Goal: Task Accomplishment & Management: Manage account settings

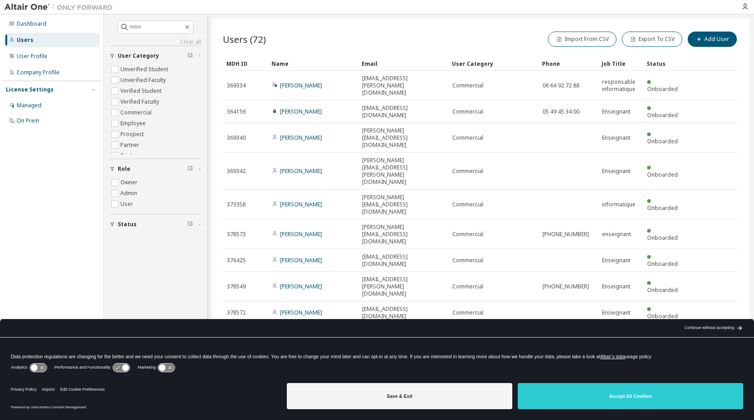
click at [702, 330] on div "Continue without accepting" at bounding box center [709, 328] width 50 height 7
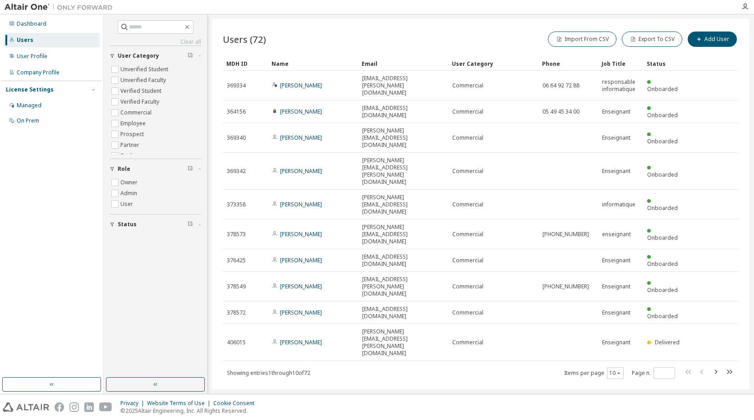
click at [35, 87] on div "License Settings" at bounding box center [30, 89] width 48 height 7
click at [35, 101] on div "Dashboard Users User Profile Company Profile License Settings Managed On Prem" at bounding box center [51, 196] width 101 height 361
click at [26, 91] on div "License Settings" at bounding box center [30, 89] width 48 height 7
click at [28, 102] on div "Managed" at bounding box center [29, 105] width 25 height 7
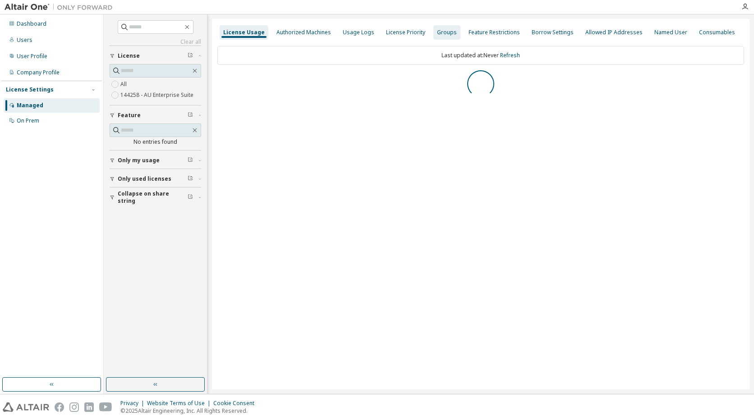
click at [440, 32] on div "Groups" at bounding box center [447, 32] width 20 height 7
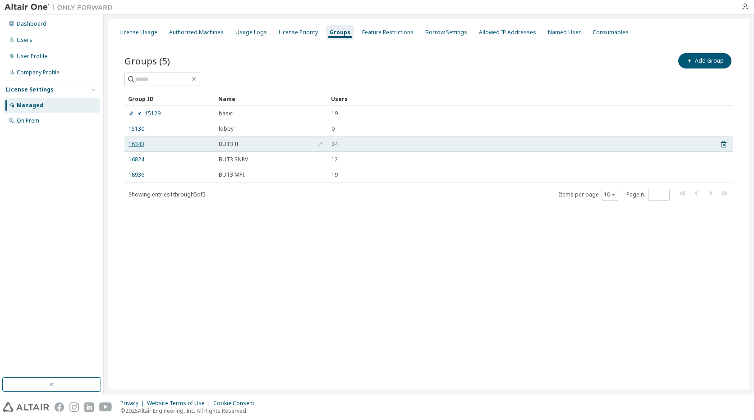
click at [142, 142] on link "16343" at bounding box center [136, 144] width 16 height 7
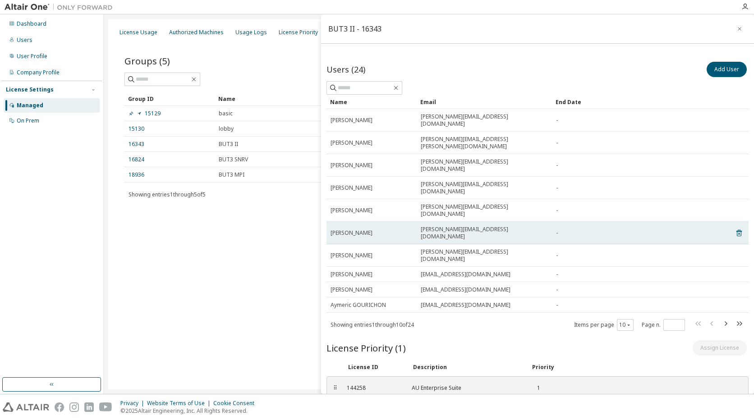
scroll to position [2, 0]
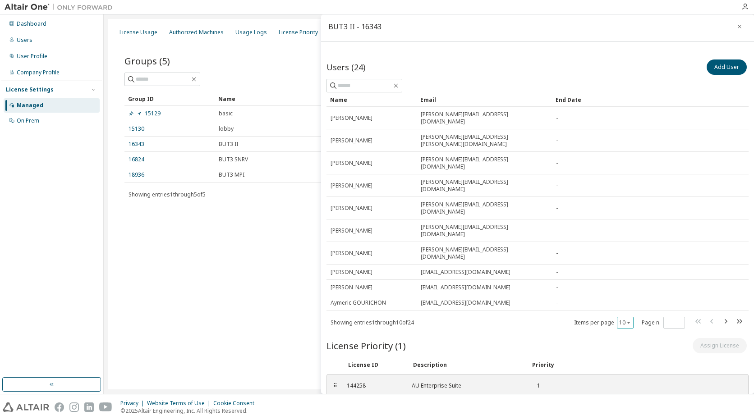
click at [626, 317] on div "10" at bounding box center [625, 323] width 17 height 12
click at [626, 320] on icon "button" at bounding box center [628, 322] width 5 height 5
click at [627, 305] on div "30" at bounding box center [648, 306] width 72 height 11
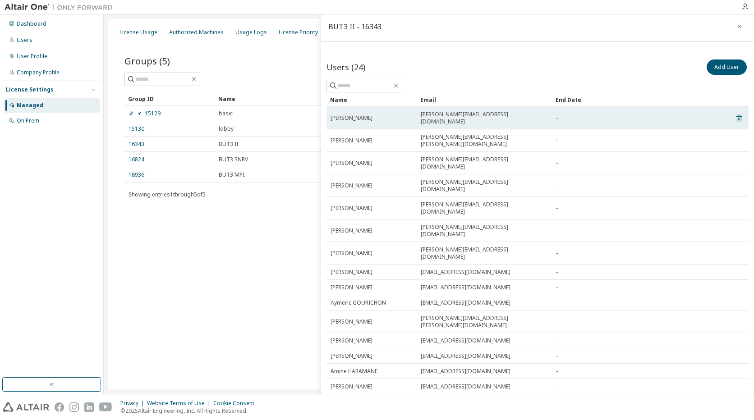
click at [358, 115] on span "Nicolas AUGERAUD" at bounding box center [351, 118] width 42 height 7
drag, startPoint x: 360, startPoint y: 119, endPoint x: 435, endPoint y: 118, distance: 74.4
click at [362, 119] on td "Nicolas AUGERAUD" at bounding box center [371, 118] width 90 height 23
click at [437, 118] on span "nicolas.augeraud@etu.univ-poitiers.fr" at bounding box center [484, 118] width 127 height 14
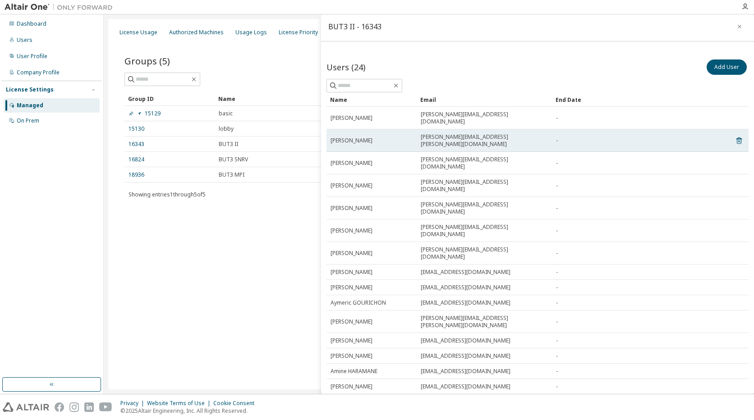
drag, startPoint x: 477, startPoint y: 128, endPoint x: 480, endPoint y: 136, distance: 8.6
click at [478, 133] on span "victor.baustert@etu.univ-poitiers.fr" at bounding box center [484, 140] width 127 height 14
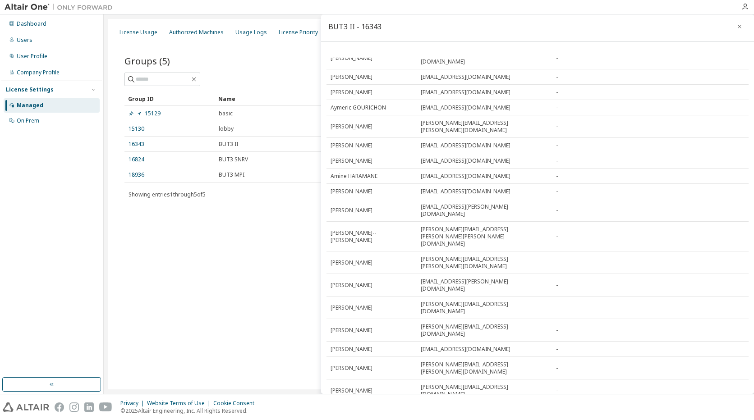
scroll to position [208, 0]
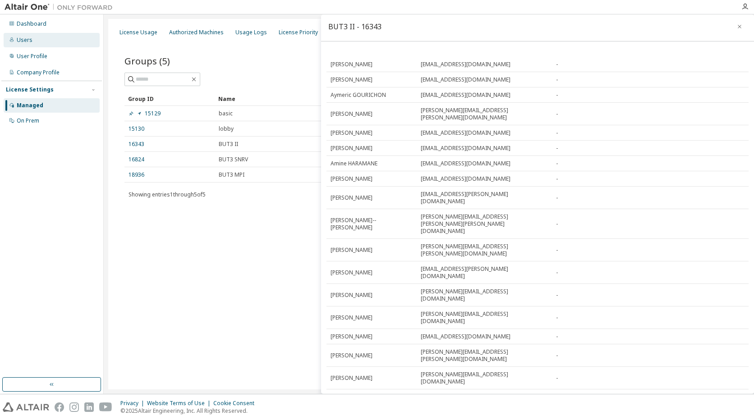
click at [23, 37] on div "Users" at bounding box center [25, 40] width 16 height 7
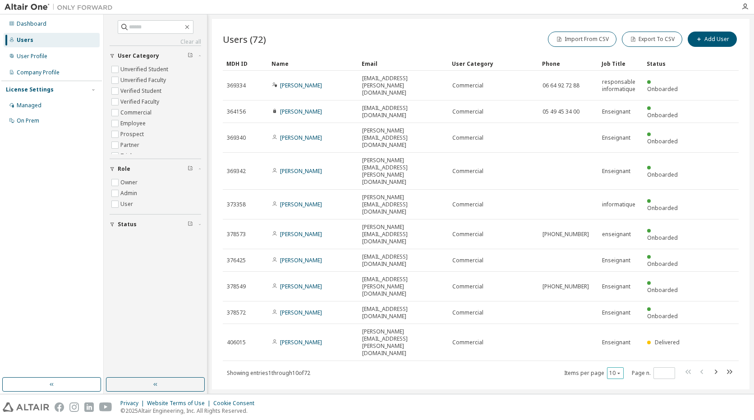
click at [615, 370] on button "10" at bounding box center [615, 373] width 12 height 7
click at [630, 320] on div "100" at bounding box center [643, 320] width 72 height 11
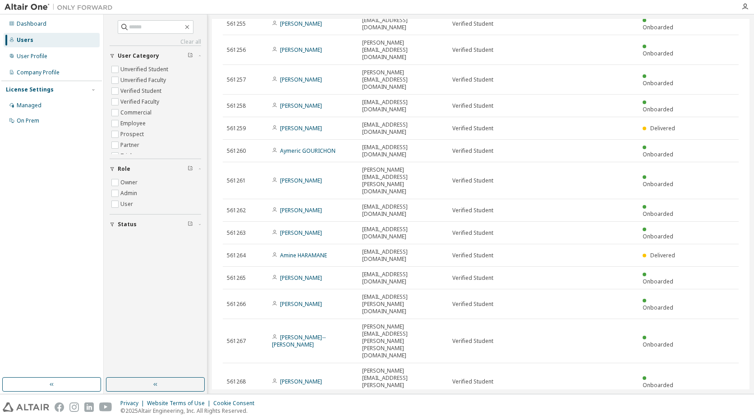
scroll to position [547, 0]
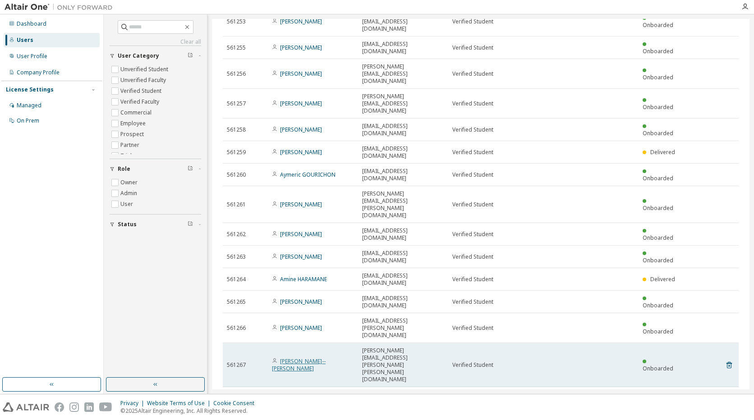
click at [325, 358] on link "Paul MICHAUD--LIMOGE" at bounding box center [299, 365] width 54 height 15
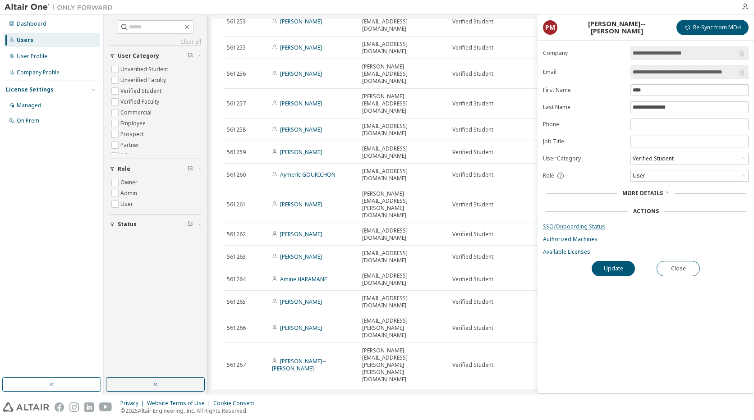
click at [579, 224] on link "SSO/Onboarding Status" at bounding box center [646, 226] width 206 height 7
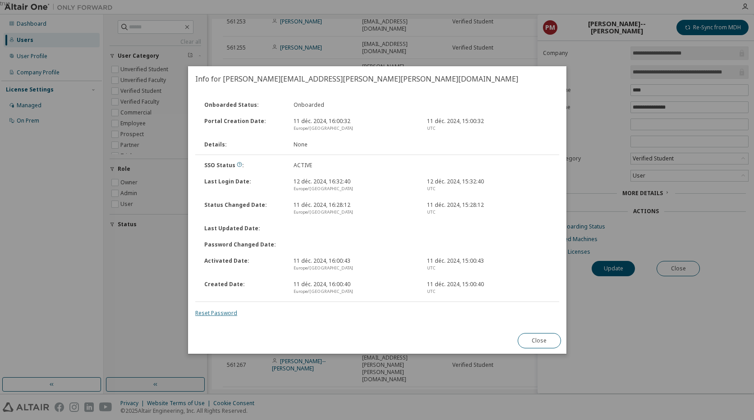
click at [215, 313] on link "Reset Password" at bounding box center [216, 313] width 42 height 8
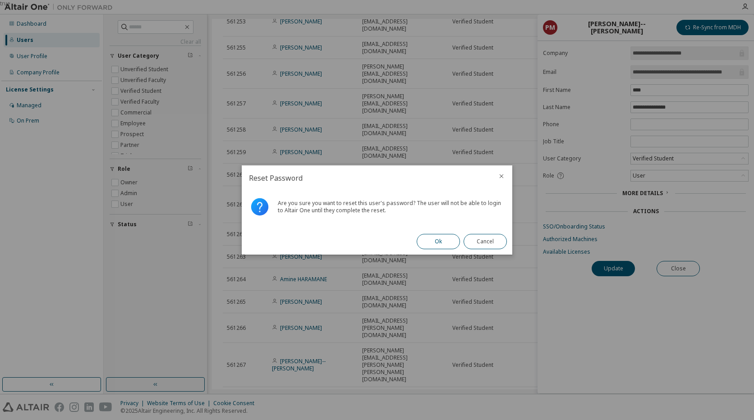
click at [430, 243] on button "Ok" at bounding box center [438, 241] width 43 height 15
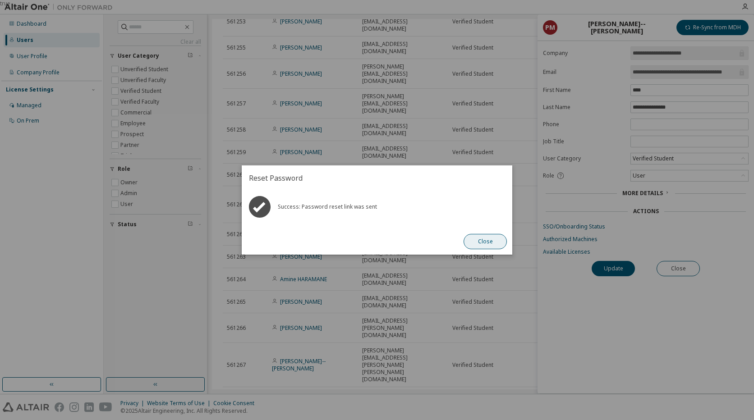
click at [484, 240] on button "Close" at bounding box center [484, 241] width 43 height 15
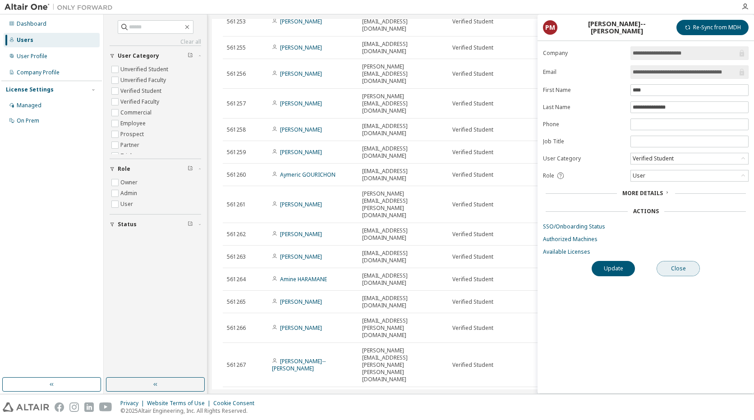
click at [676, 271] on button "Close" at bounding box center [677, 268] width 43 height 15
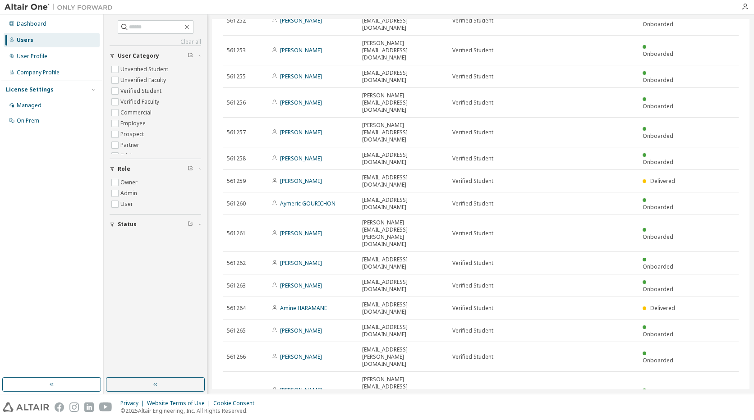
scroll to position [502, 0]
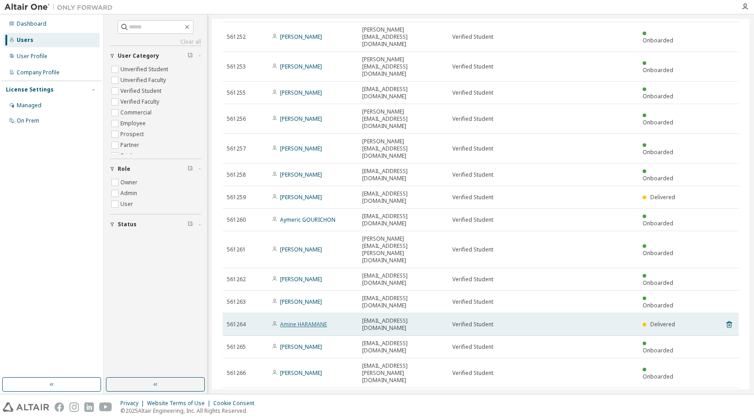
click at [317, 321] on link "Amine HARAMANE" at bounding box center [303, 325] width 47 height 8
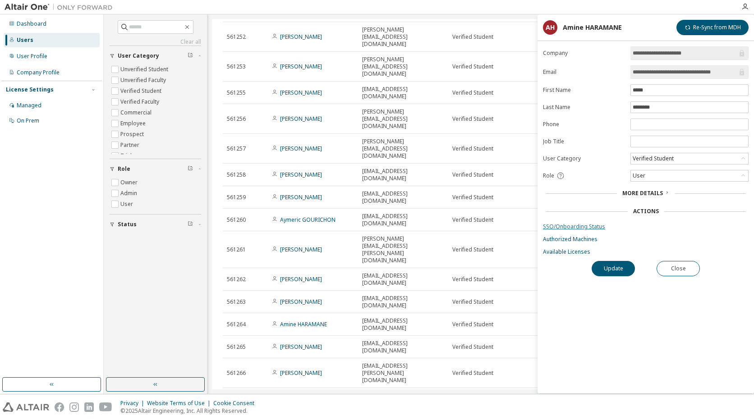
click at [584, 228] on link "SSO/Onboarding Status" at bounding box center [646, 226] width 206 height 7
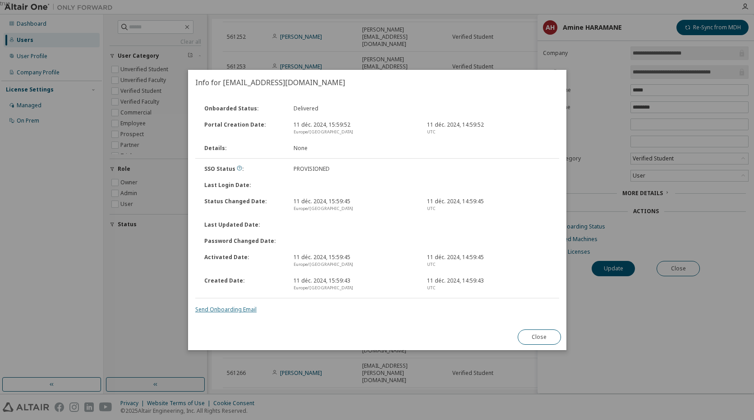
click at [234, 309] on link "Send Onboarding Email" at bounding box center [225, 310] width 61 height 8
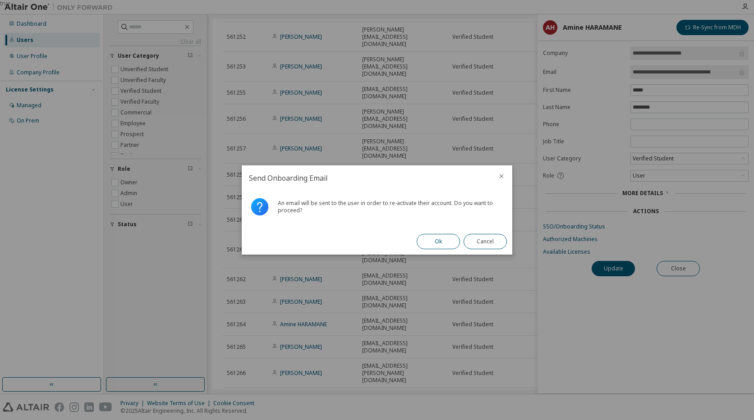
click at [439, 240] on button "Ok" at bounding box center [438, 241] width 43 height 15
click at [489, 242] on button "Close" at bounding box center [484, 241] width 43 height 15
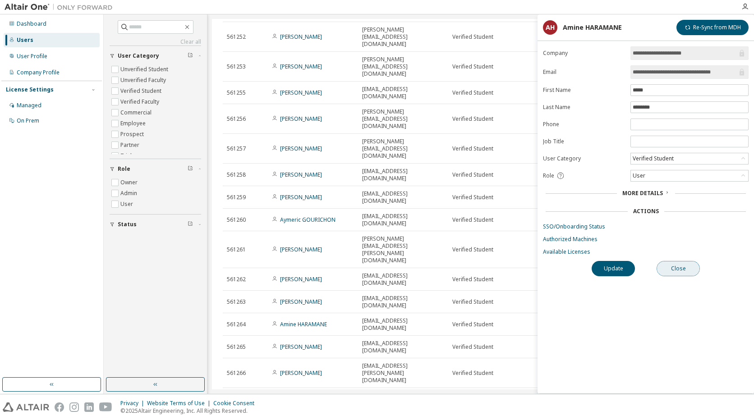
click at [685, 272] on button "Close" at bounding box center [677, 268] width 43 height 15
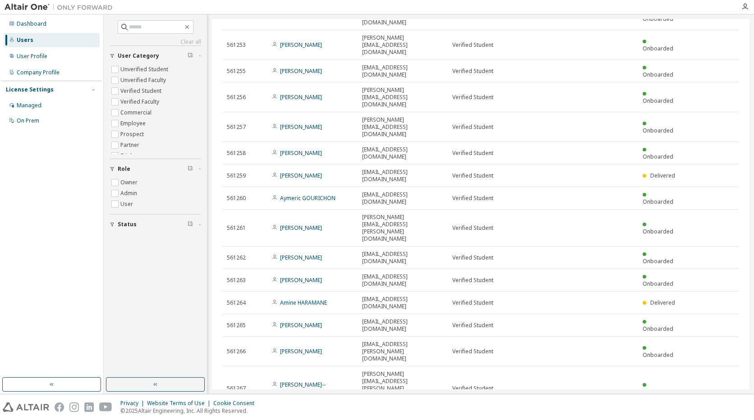
scroll to position [502, 0]
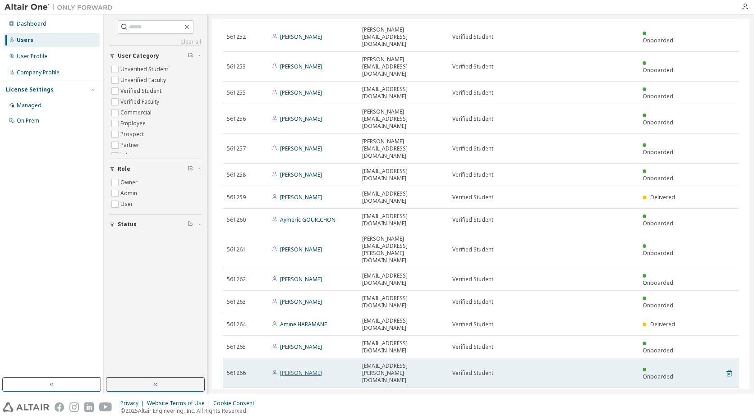
click at [301, 369] on link "Arrel LEBLANC" at bounding box center [301, 373] width 42 height 8
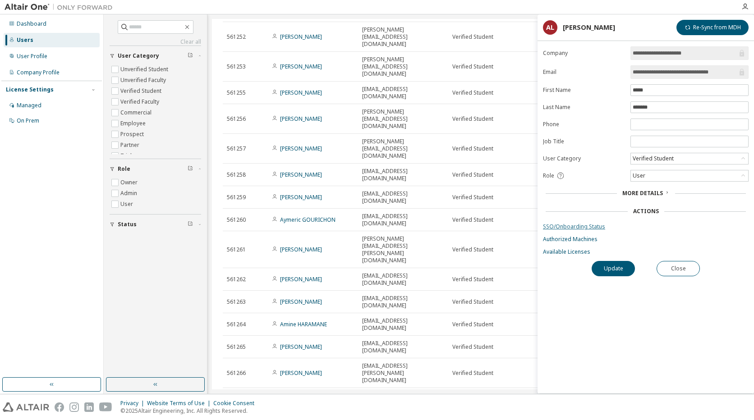
click at [576, 225] on link "SSO/Onboarding Status" at bounding box center [646, 226] width 206 height 7
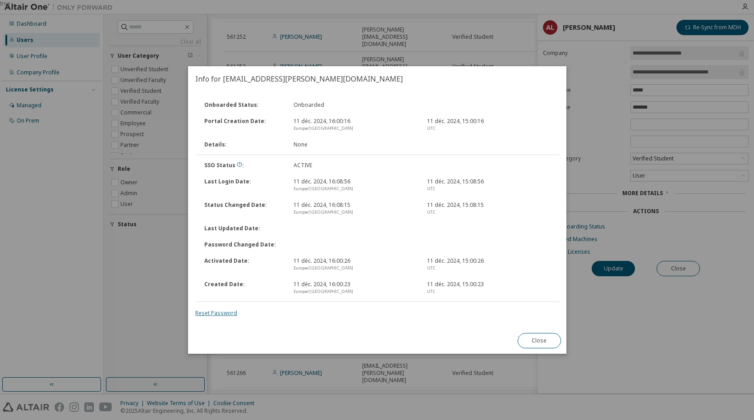
click at [215, 313] on link "Reset Password" at bounding box center [216, 313] width 42 height 8
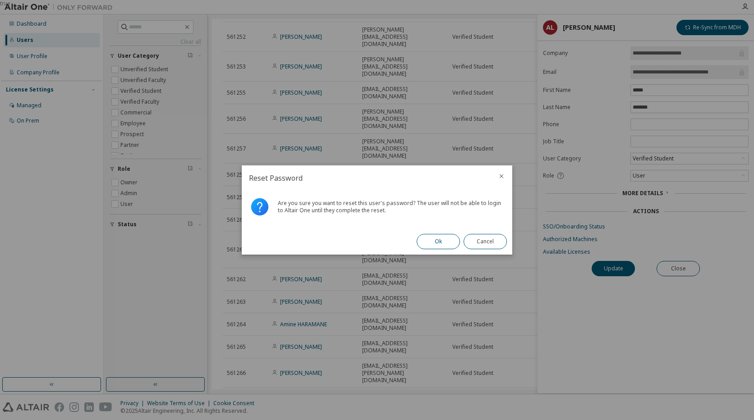
click at [429, 240] on button "Ok" at bounding box center [438, 241] width 43 height 15
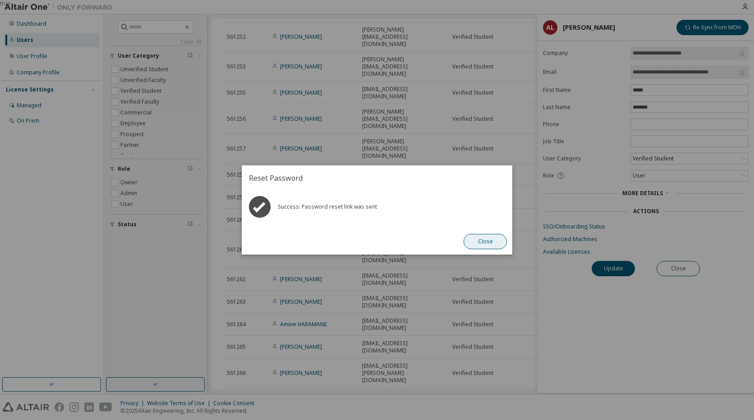
click at [486, 240] on button "Close" at bounding box center [484, 241] width 43 height 15
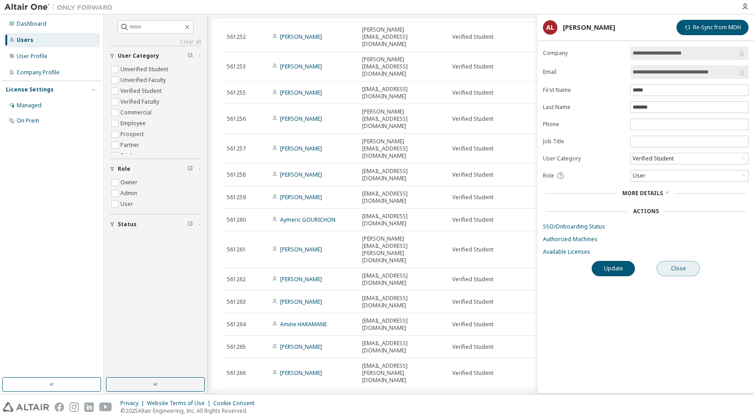
click at [664, 272] on button "Close" at bounding box center [677, 268] width 43 height 15
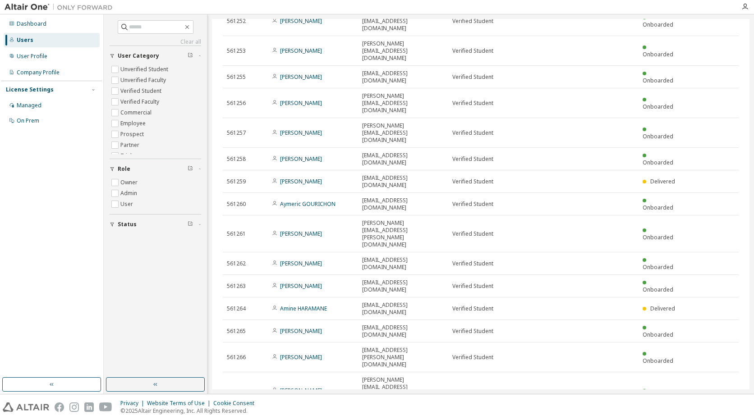
scroll to position [502, 0]
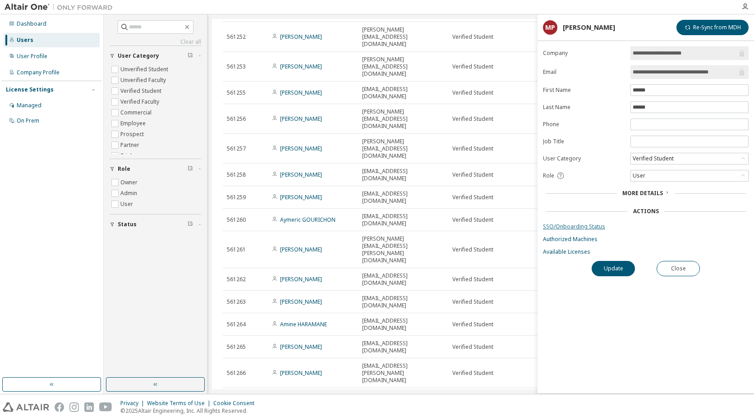
click at [582, 228] on link "SSO/Onboarding Status" at bounding box center [646, 226] width 206 height 7
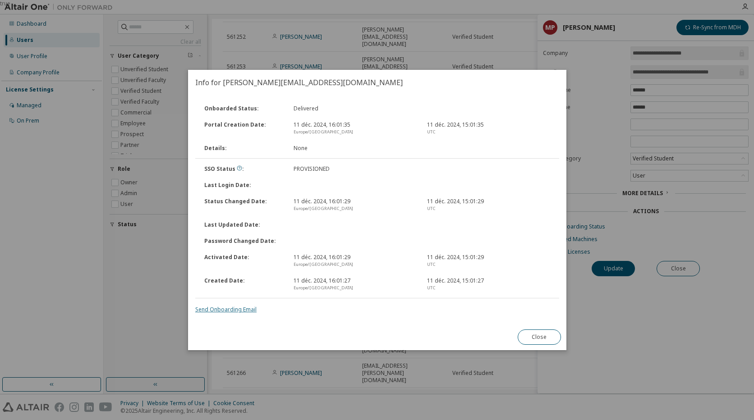
click at [248, 310] on link "Send Onboarding Email" at bounding box center [225, 310] width 61 height 8
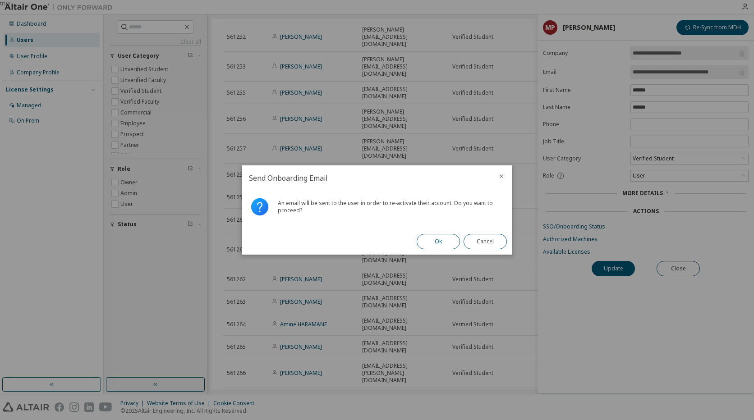
click at [432, 240] on button "Ok" at bounding box center [438, 241] width 43 height 15
click at [492, 243] on button "Close" at bounding box center [484, 241] width 43 height 15
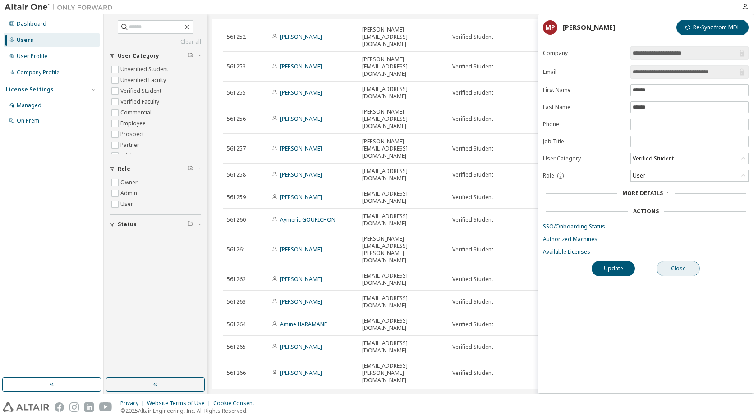
click at [681, 269] on button "Close" at bounding box center [677, 268] width 43 height 15
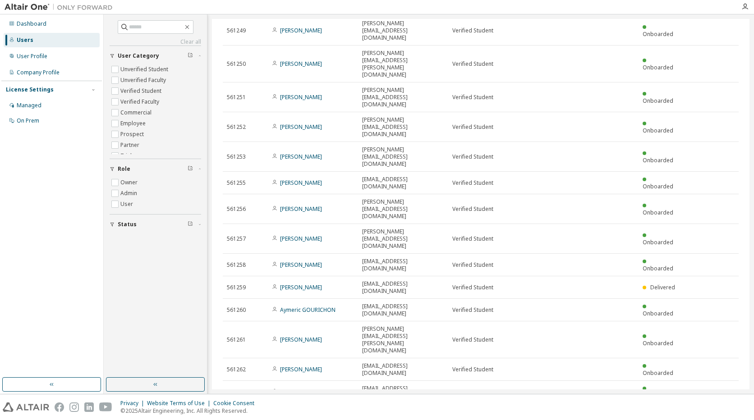
scroll to position [367, 0]
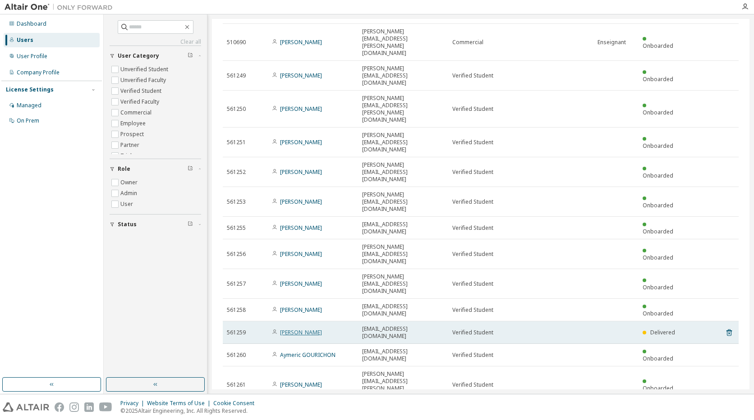
click at [310, 329] on link "Salome GAUDEMARD" at bounding box center [301, 333] width 42 height 8
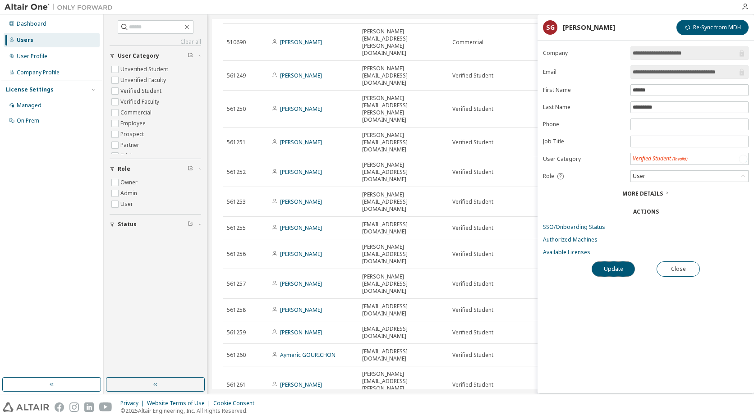
click at [619, 272] on button "Update" at bounding box center [613, 269] width 43 height 15
click at [592, 228] on link "SSO/Onboarding Status" at bounding box center [646, 226] width 206 height 7
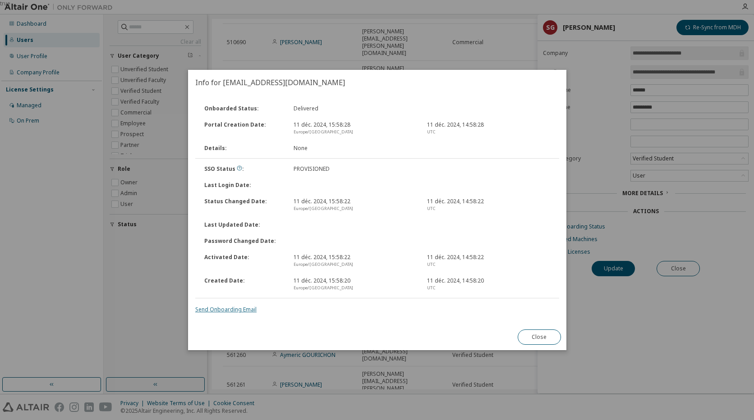
click at [239, 310] on link "Send Onboarding Email" at bounding box center [225, 310] width 61 height 8
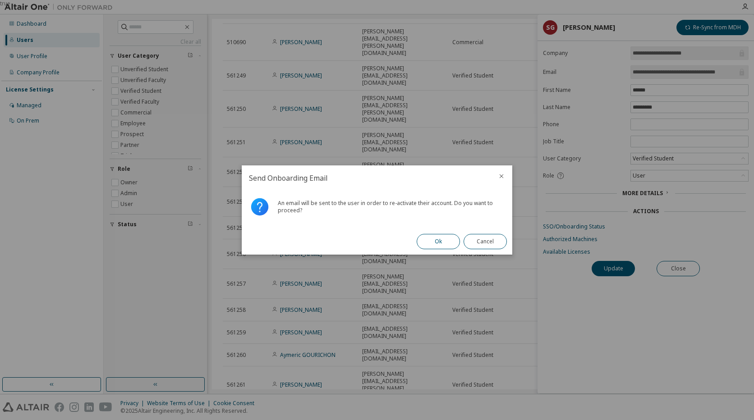
click at [436, 242] on button "Ok" at bounding box center [438, 241] width 43 height 15
click at [482, 243] on button "Close" at bounding box center [484, 241] width 43 height 15
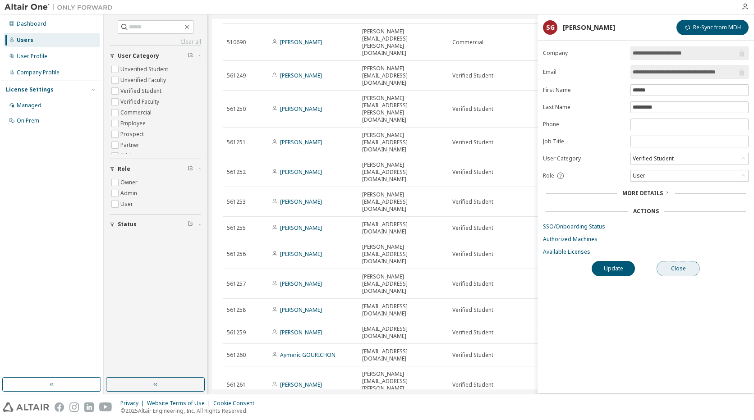
click at [680, 269] on button "Close" at bounding box center [677, 268] width 43 height 15
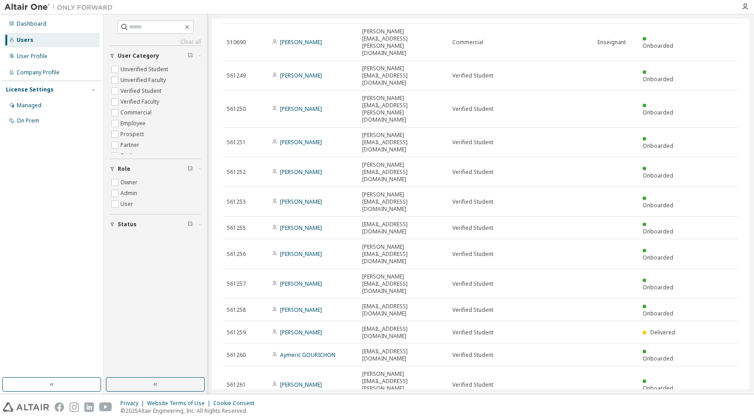
scroll to position [412, 0]
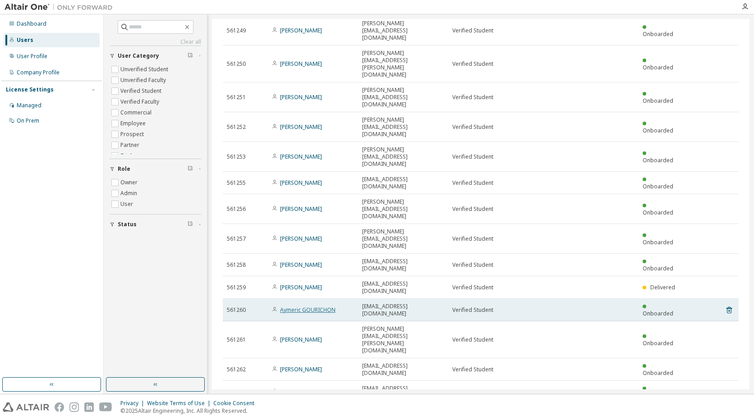
click at [324, 306] on link "Aymeric GOURICHON" at bounding box center [307, 310] width 55 height 8
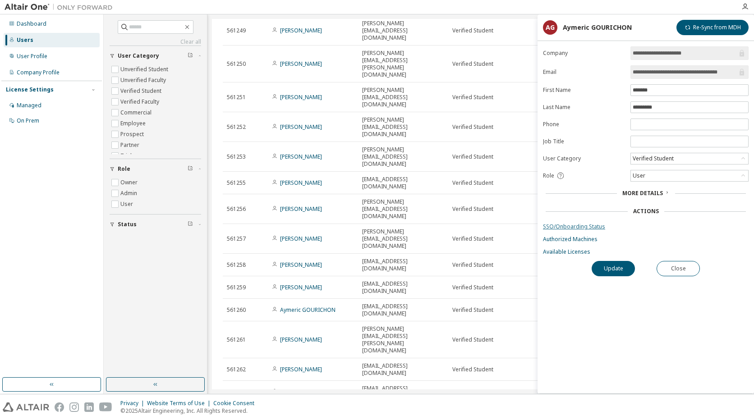
click at [565, 225] on link "SSO/Onboarding Status" at bounding box center [646, 226] width 206 height 7
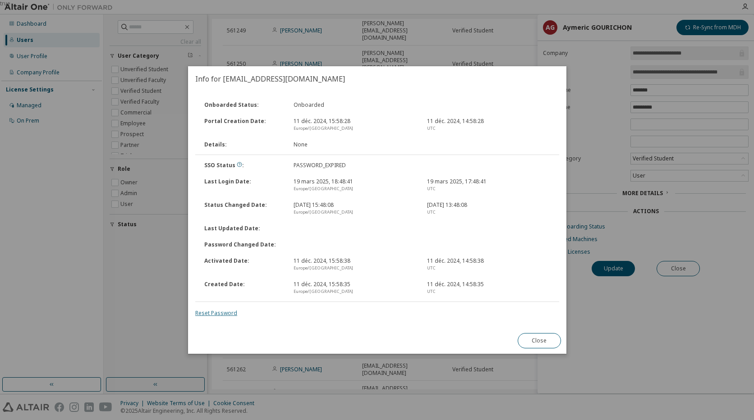
click at [225, 313] on link "Reset Password" at bounding box center [216, 313] width 42 height 8
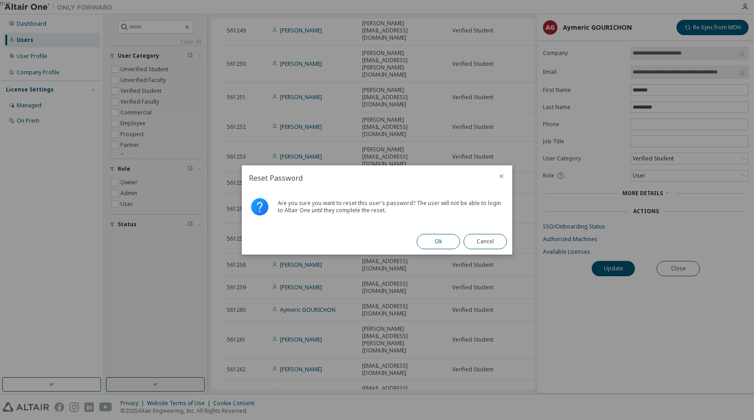
click at [443, 241] on button "Ok" at bounding box center [438, 241] width 43 height 15
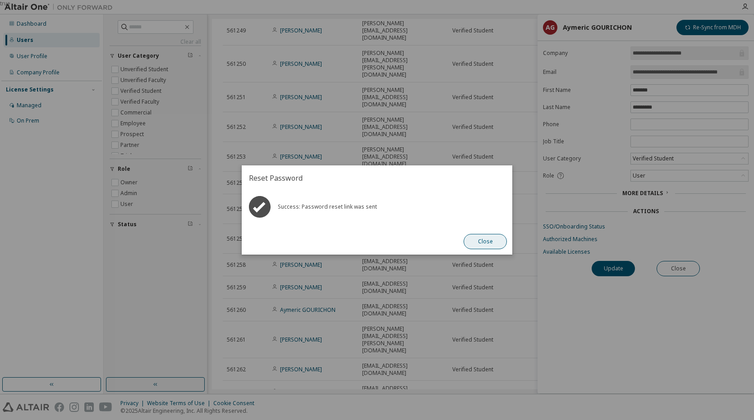
click at [486, 245] on button "Close" at bounding box center [484, 241] width 43 height 15
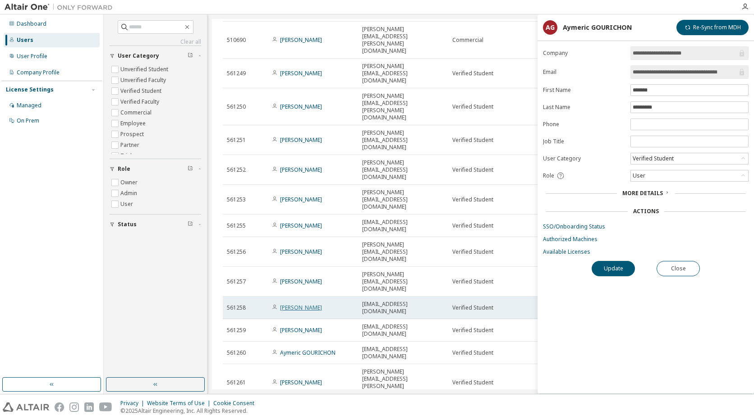
scroll to position [367, 0]
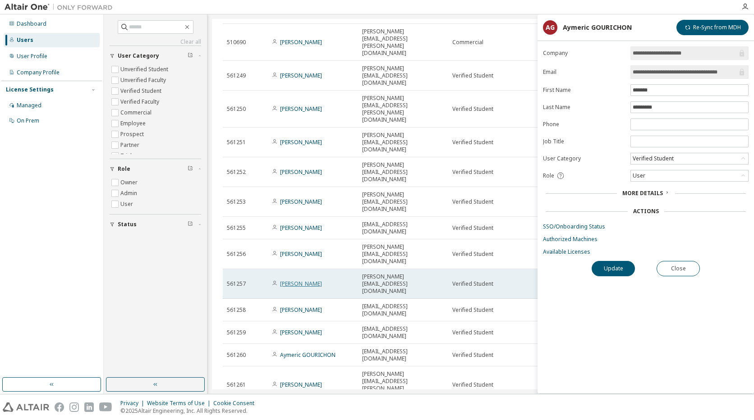
click at [310, 280] on link "Bastian CORREAS" at bounding box center [301, 284] width 42 height 8
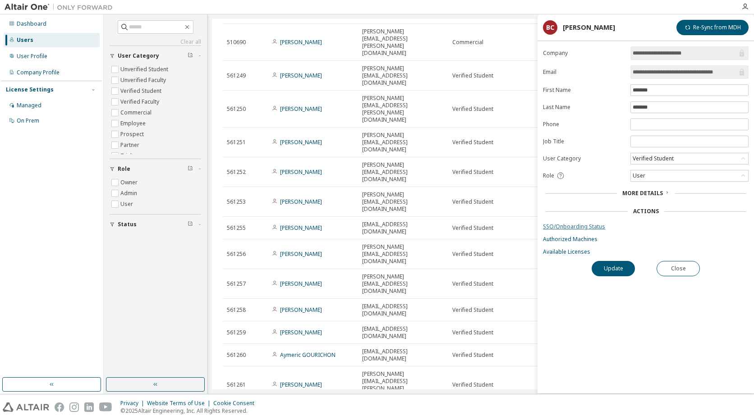
click at [569, 227] on link "SSO/Onboarding Status" at bounding box center [646, 226] width 206 height 7
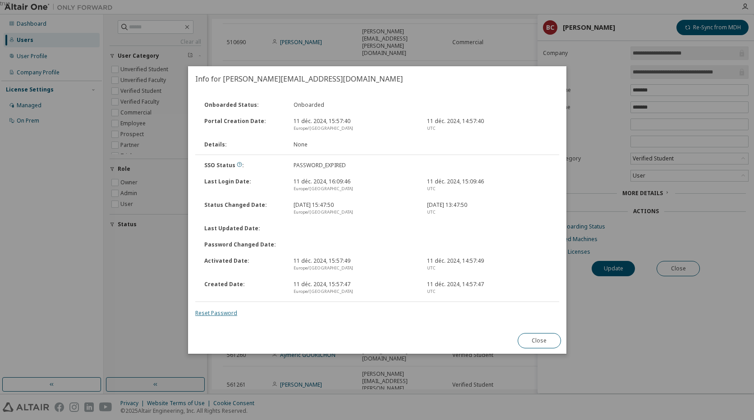
click at [217, 312] on link "Reset Password" at bounding box center [216, 313] width 42 height 8
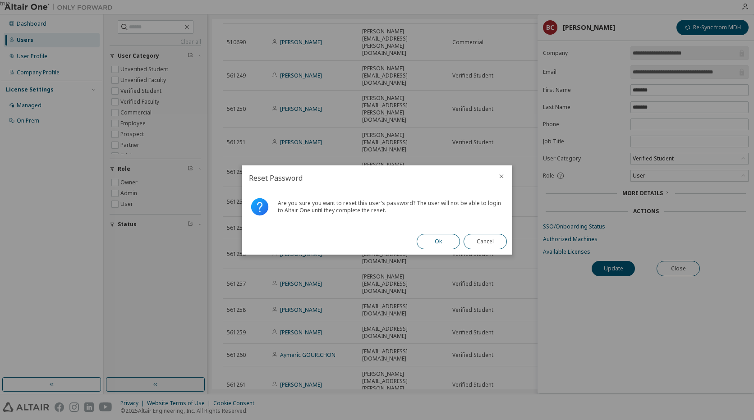
click at [427, 242] on button "Ok" at bounding box center [438, 241] width 43 height 15
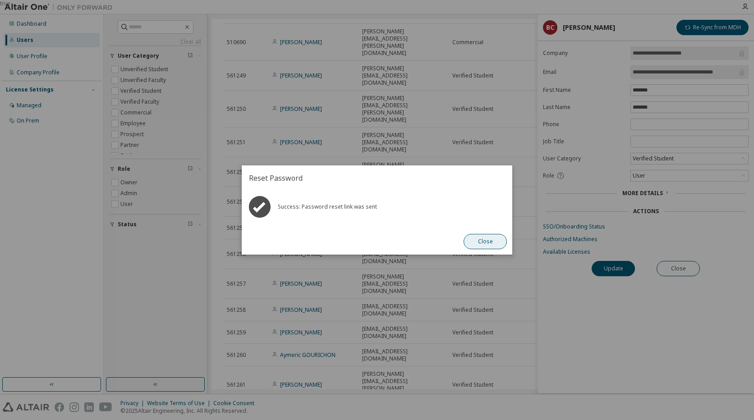
click at [476, 239] on button "Close" at bounding box center [484, 241] width 43 height 15
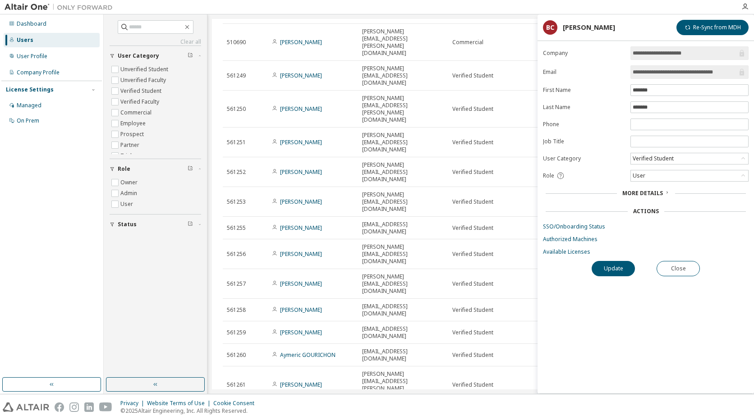
click at [307, 411] on link "Ewan GUILLEVIN" at bounding box center [301, 415] width 42 height 8
click at [582, 225] on link "SSO/Onboarding Status" at bounding box center [646, 226] width 206 height 7
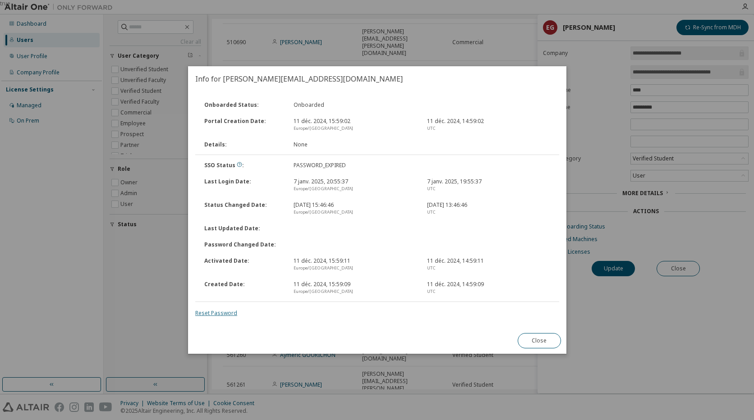
click at [221, 314] on link "Reset Password" at bounding box center [216, 313] width 42 height 8
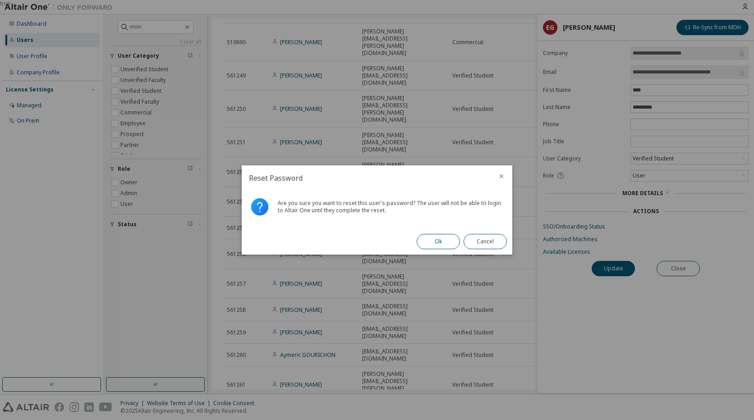
click at [429, 240] on button "Ok" at bounding box center [438, 241] width 43 height 15
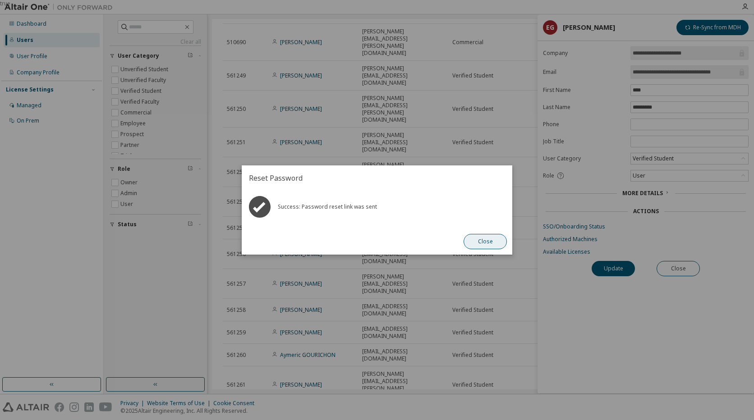
click at [480, 239] on button "Close" at bounding box center [484, 241] width 43 height 15
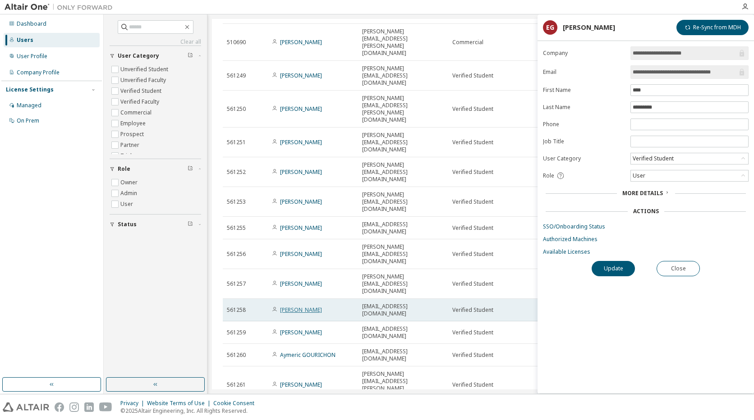
click at [309, 306] on link "Evan DEVAUTOUR" at bounding box center [301, 310] width 42 height 8
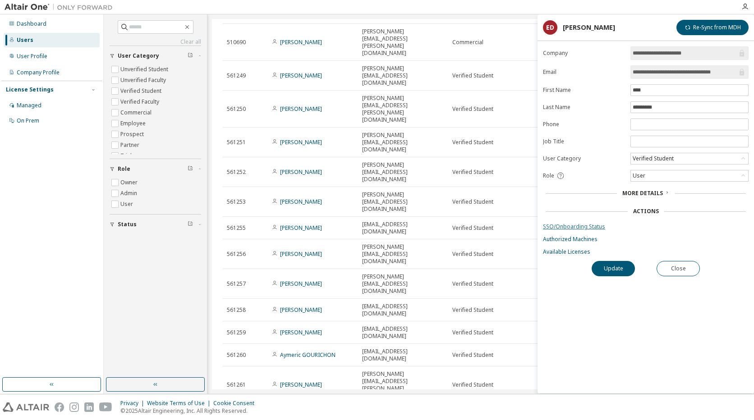
click at [580, 225] on link "SSO/Onboarding Status" at bounding box center [646, 226] width 206 height 7
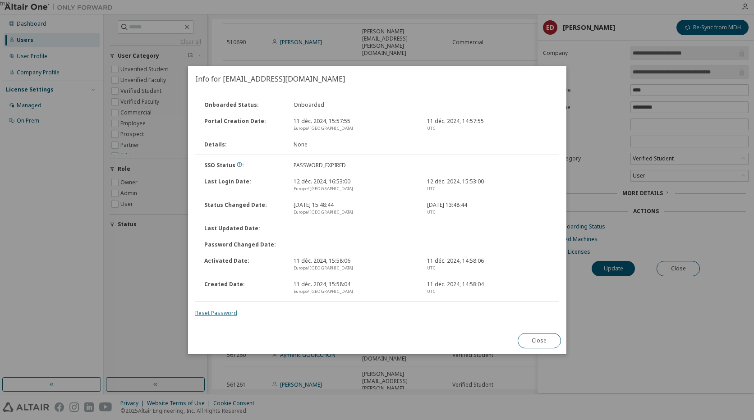
click at [225, 315] on link "Reset Password" at bounding box center [216, 313] width 42 height 8
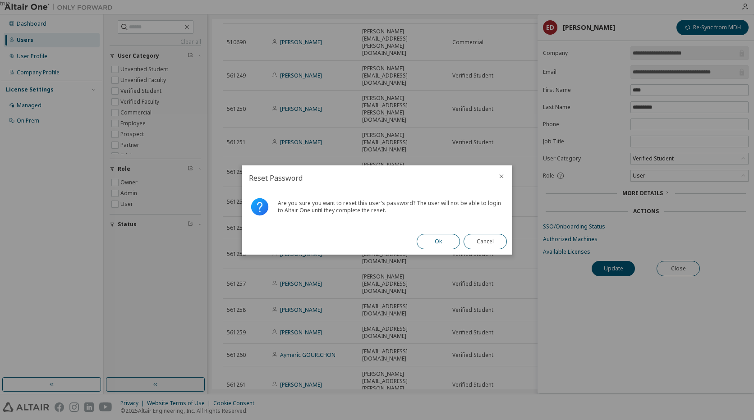
click at [427, 246] on button "Ok" at bounding box center [438, 241] width 43 height 15
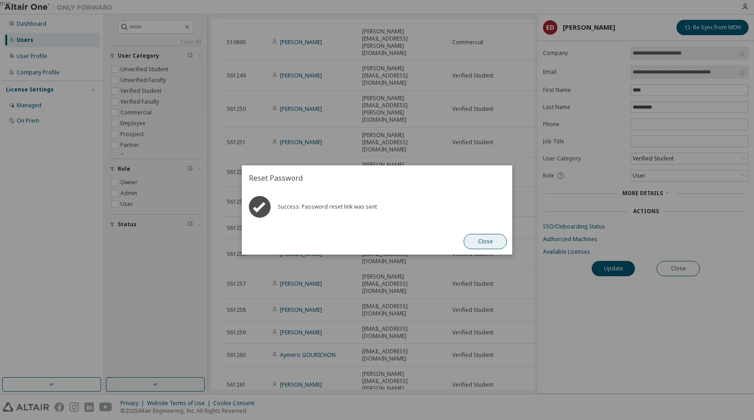
click at [472, 236] on button "Close" at bounding box center [484, 241] width 43 height 15
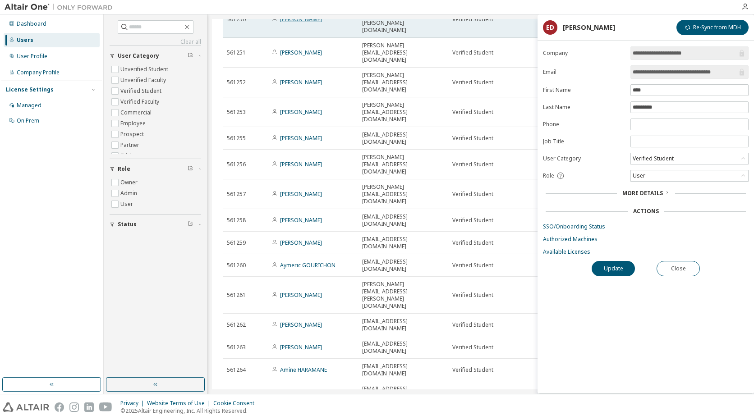
scroll to position [457, 0]
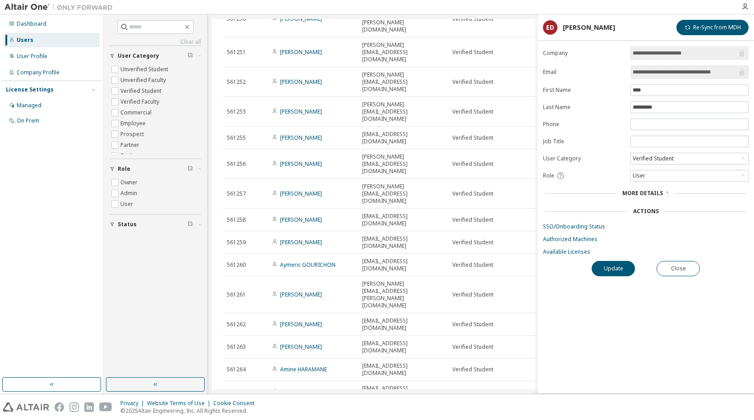
click at [571, 226] on link "SSO/Onboarding Status" at bounding box center [646, 226] width 206 height 7
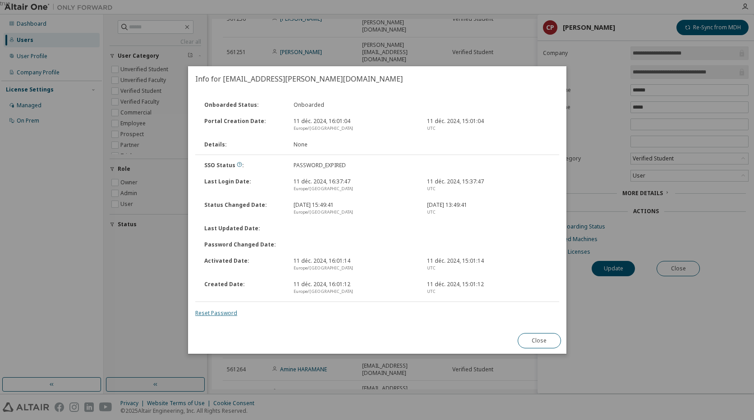
click at [216, 312] on link "Reset Password" at bounding box center [216, 313] width 42 height 8
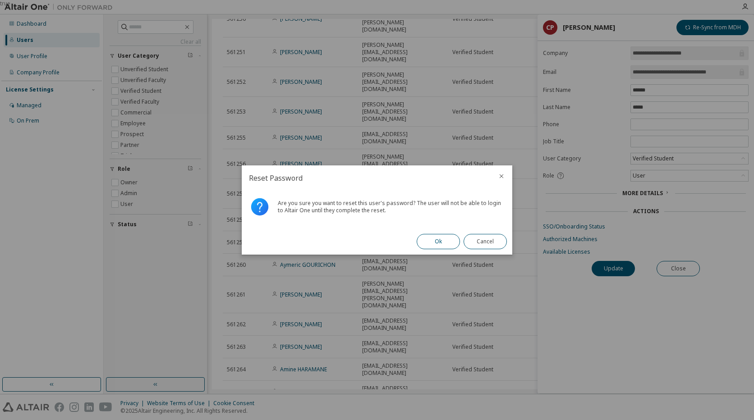
click at [431, 240] on button "Ok" at bounding box center [438, 241] width 43 height 15
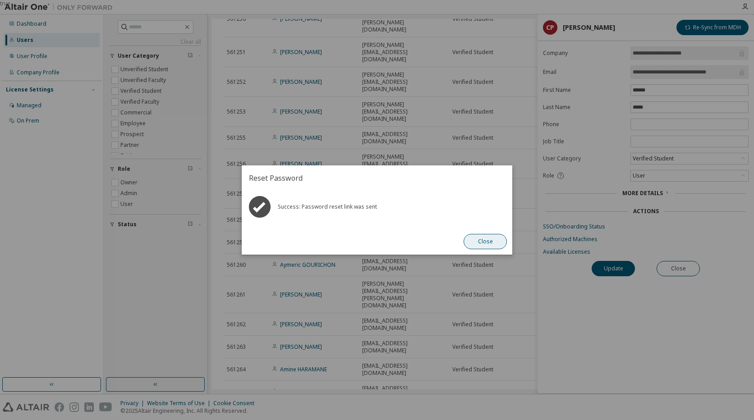
click at [482, 245] on button "Close" at bounding box center [484, 241] width 43 height 15
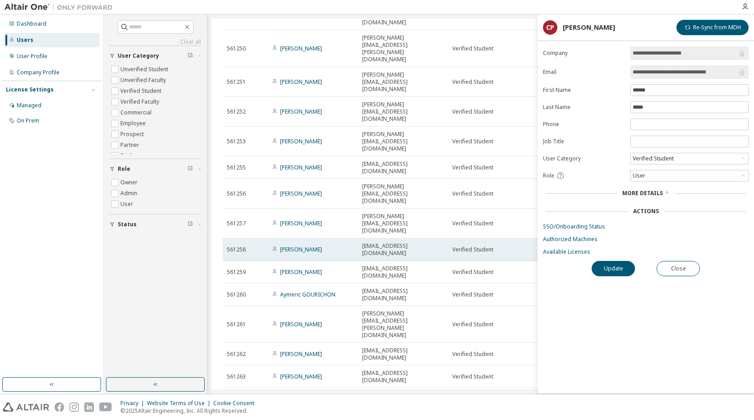
scroll to position [367, 0]
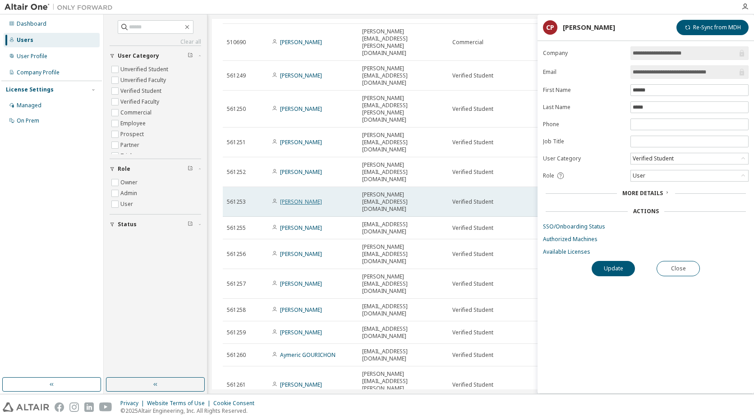
click at [306, 198] on link "Lucas CHAMPAUX" at bounding box center [301, 202] width 42 height 8
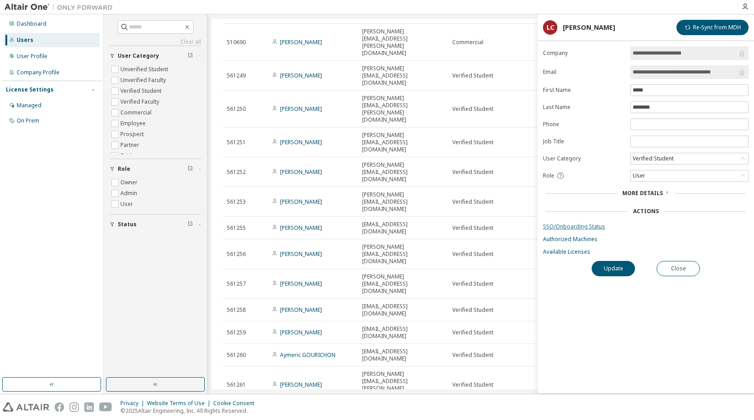
click at [554, 225] on link "SSO/Onboarding Status" at bounding box center [646, 226] width 206 height 7
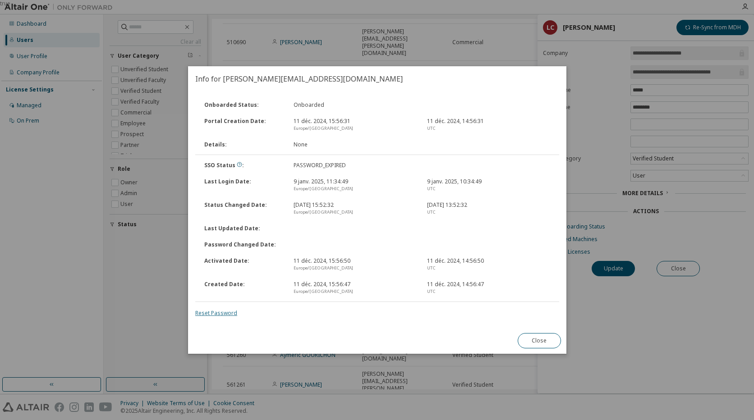
click at [206, 317] on link "Reset Password" at bounding box center [216, 313] width 42 height 8
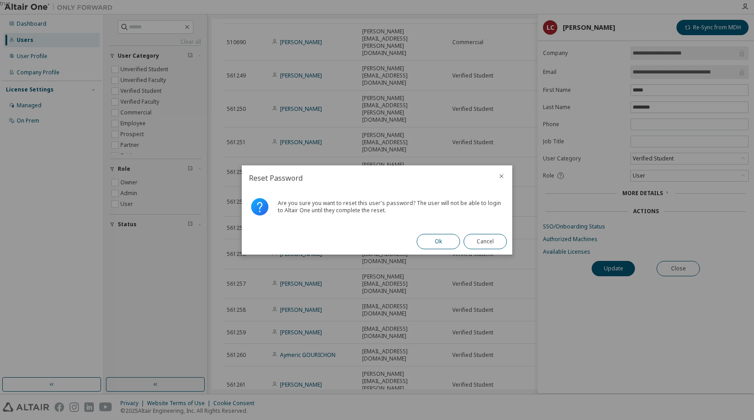
click at [438, 241] on button "Ok" at bounding box center [438, 241] width 43 height 15
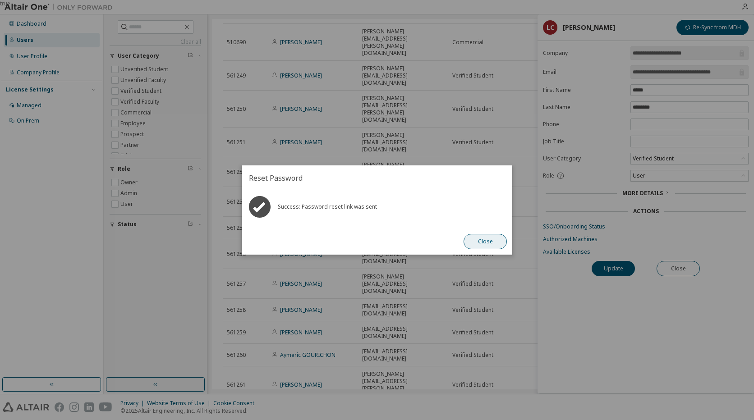
click at [487, 243] on button "Close" at bounding box center [484, 241] width 43 height 15
